Goal: Entertainment & Leisure: Consume media (video, audio)

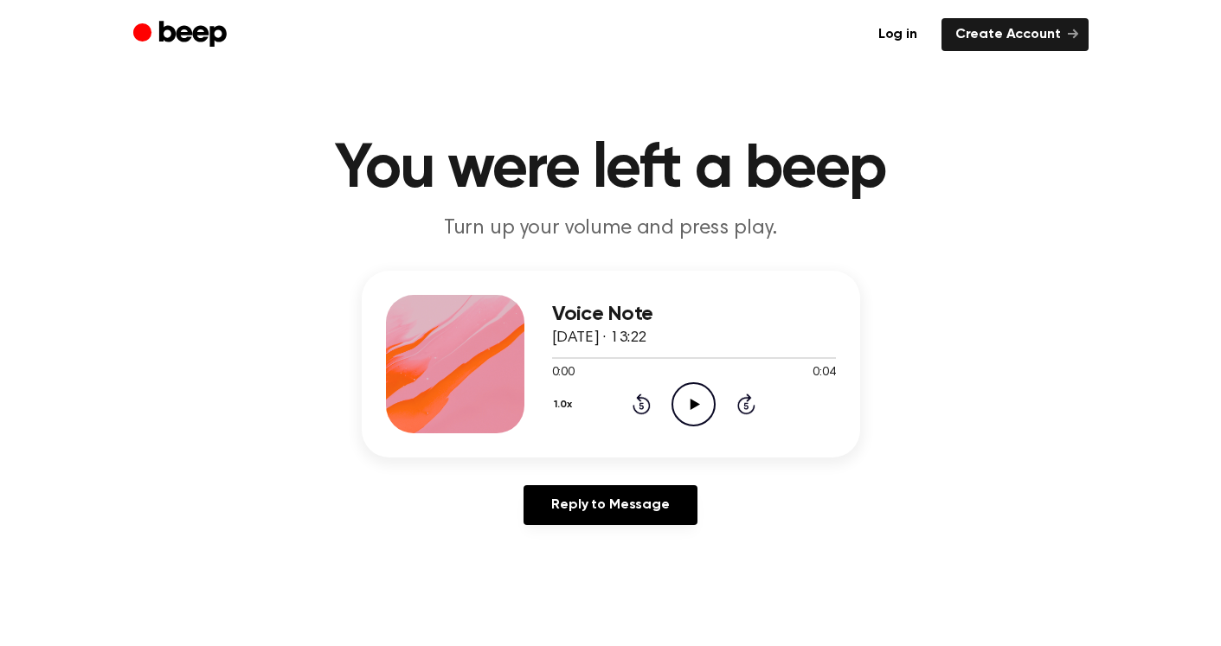
click at [683, 410] on icon "Play Audio" at bounding box center [693, 404] width 44 height 44
click at [693, 412] on icon "Play Audio" at bounding box center [693, 404] width 44 height 44
click at [694, 405] on icon at bounding box center [695, 404] width 10 height 11
click at [696, 416] on icon "Play Audio" at bounding box center [693, 404] width 44 height 44
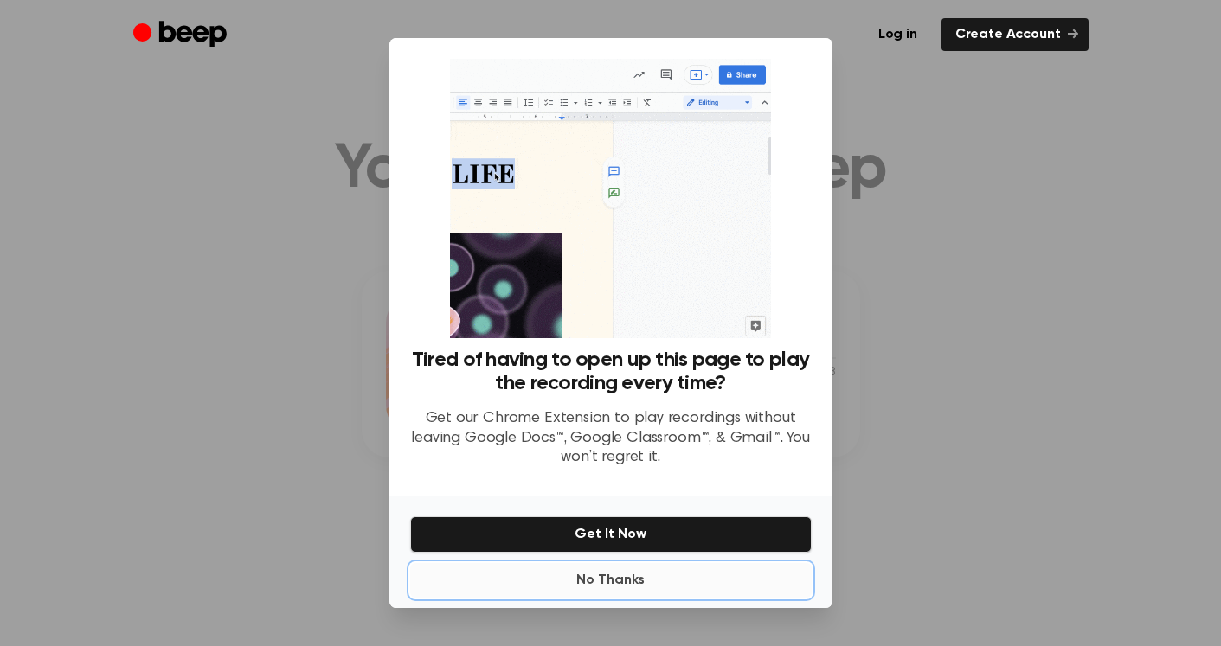
click at [640, 592] on button "No Thanks" at bounding box center [610, 580] width 401 height 35
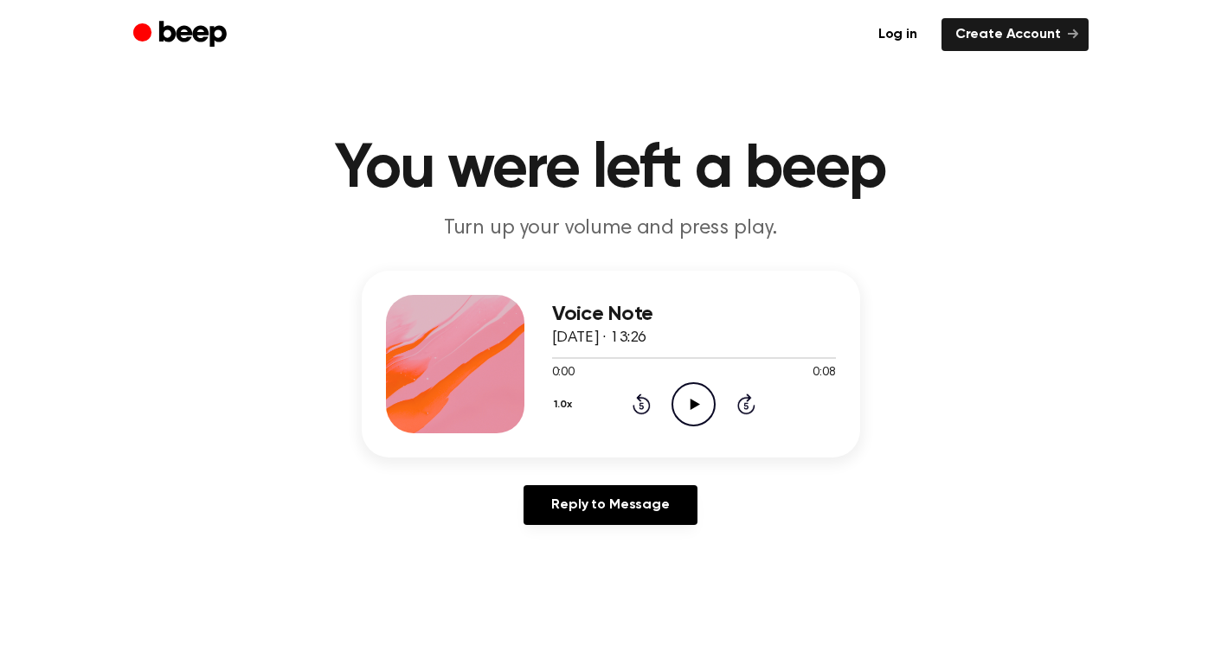
click at [698, 404] on icon "Play Audio" at bounding box center [693, 404] width 44 height 44
